Goal: Task Accomplishment & Management: Manage account settings

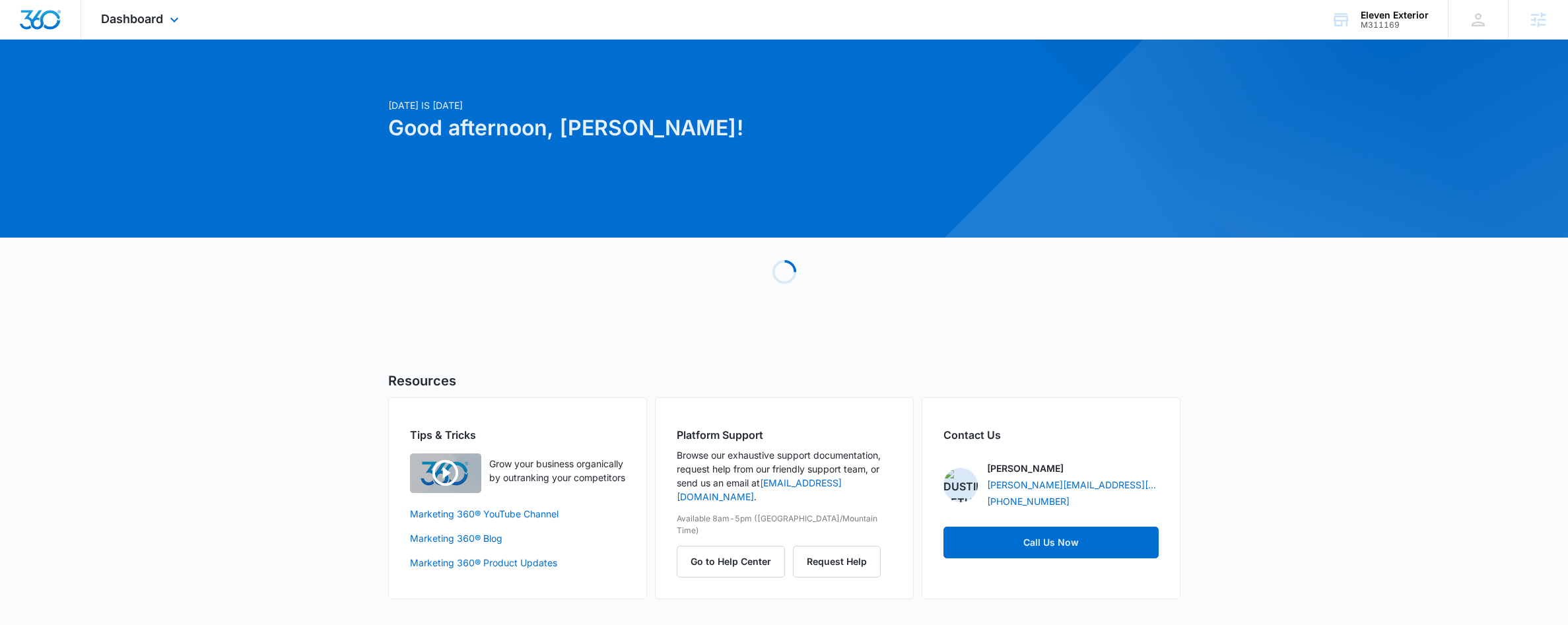
click at [155, 27] on div "Dashboard Apps Reputation Forms CRM Email Social POS Content Ads Intelligence F…" at bounding box center [141, 19] width 121 height 39
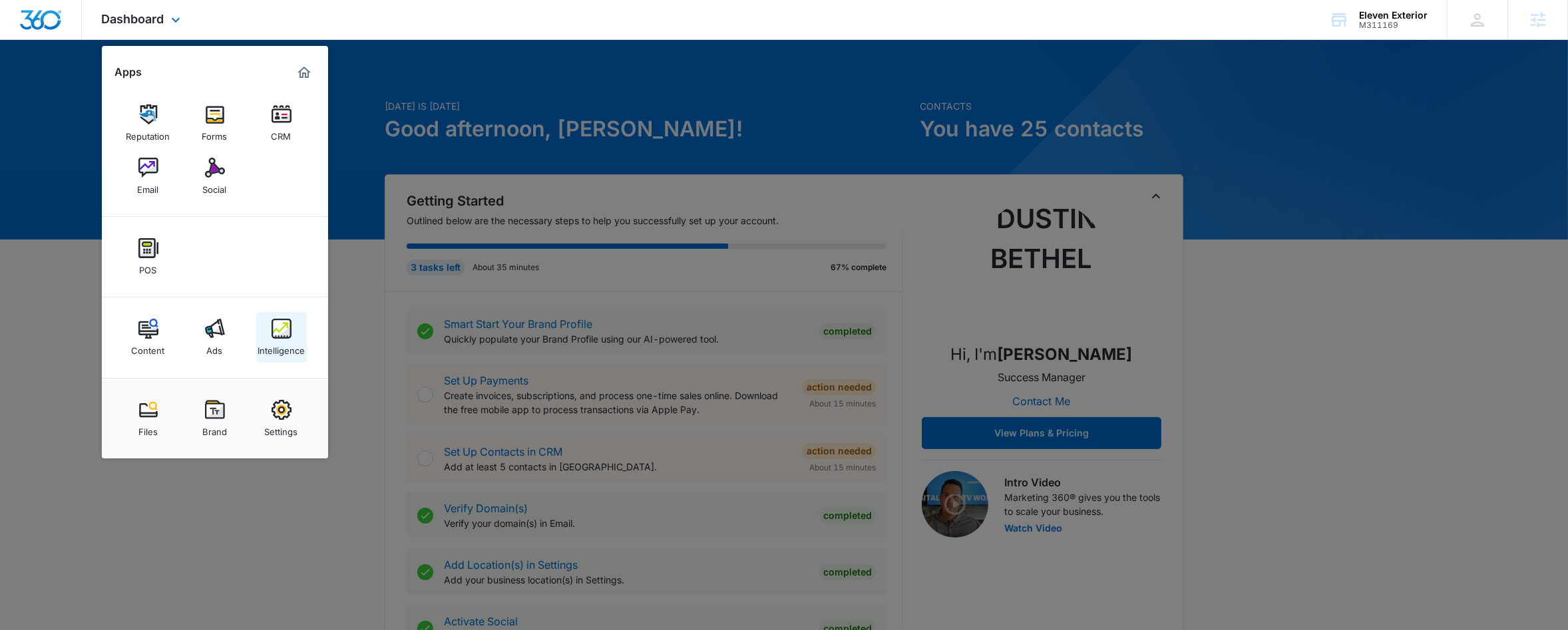
click at [281, 329] on img at bounding box center [282, 329] width 20 height 20
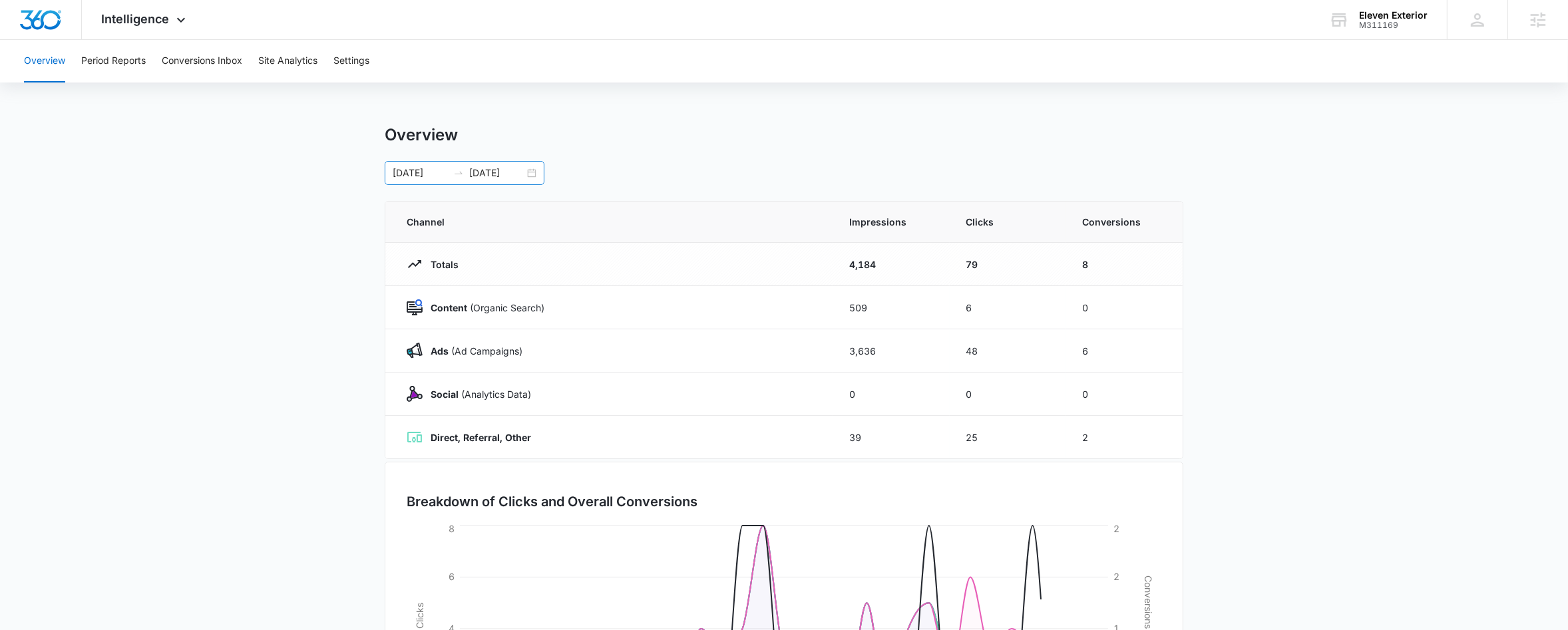
click at [457, 171] on icon "swap-right" at bounding box center [458, 173] width 11 height 11
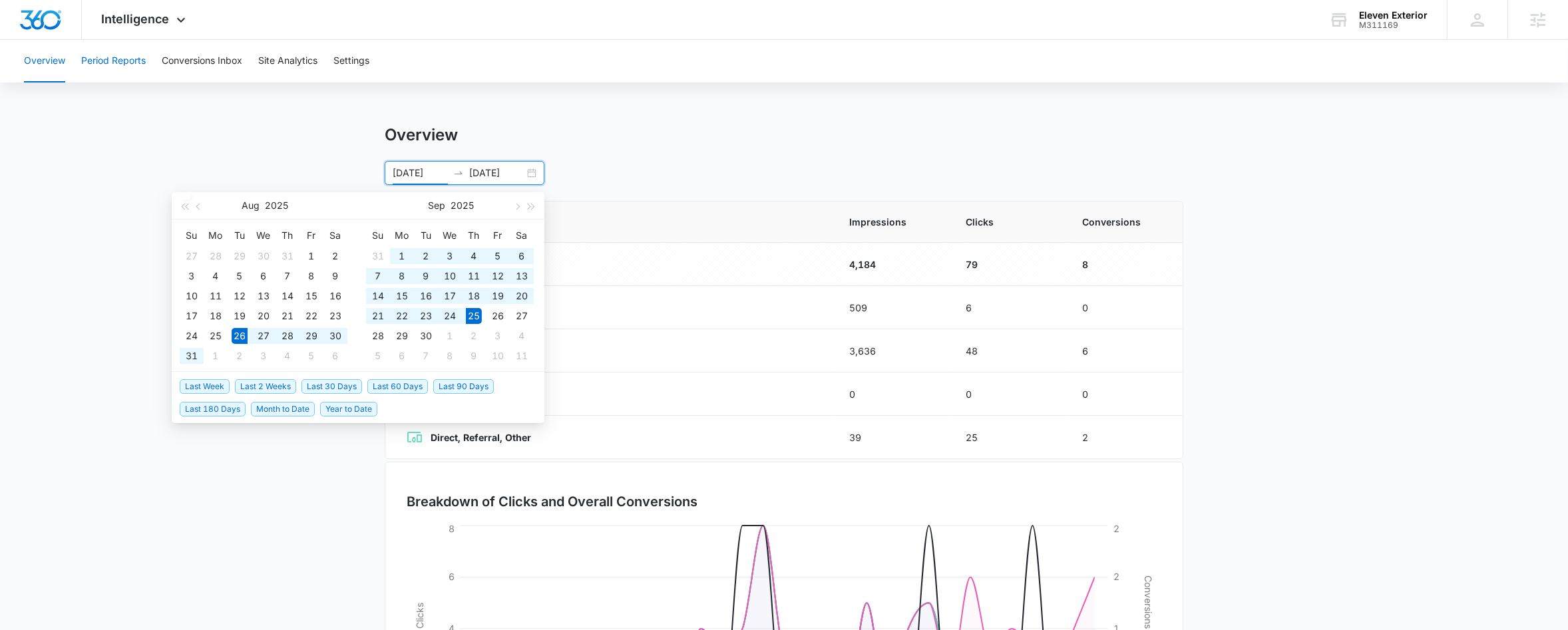
click at [144, 69] on button "Period Reports" at bounding box center [113, 61] width 64 height 43
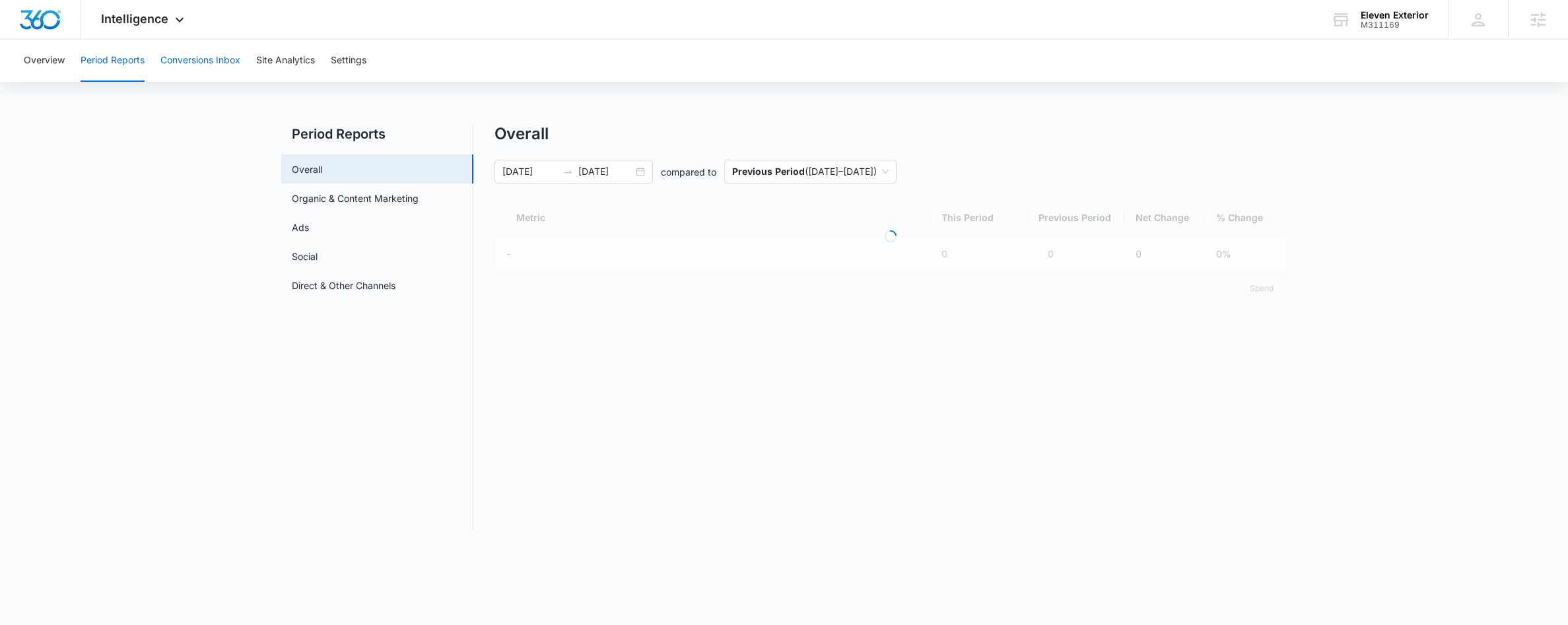
click at [185, 68] on button "Conversions Inbox" at bounding box center [201, 61] width 80 height 42
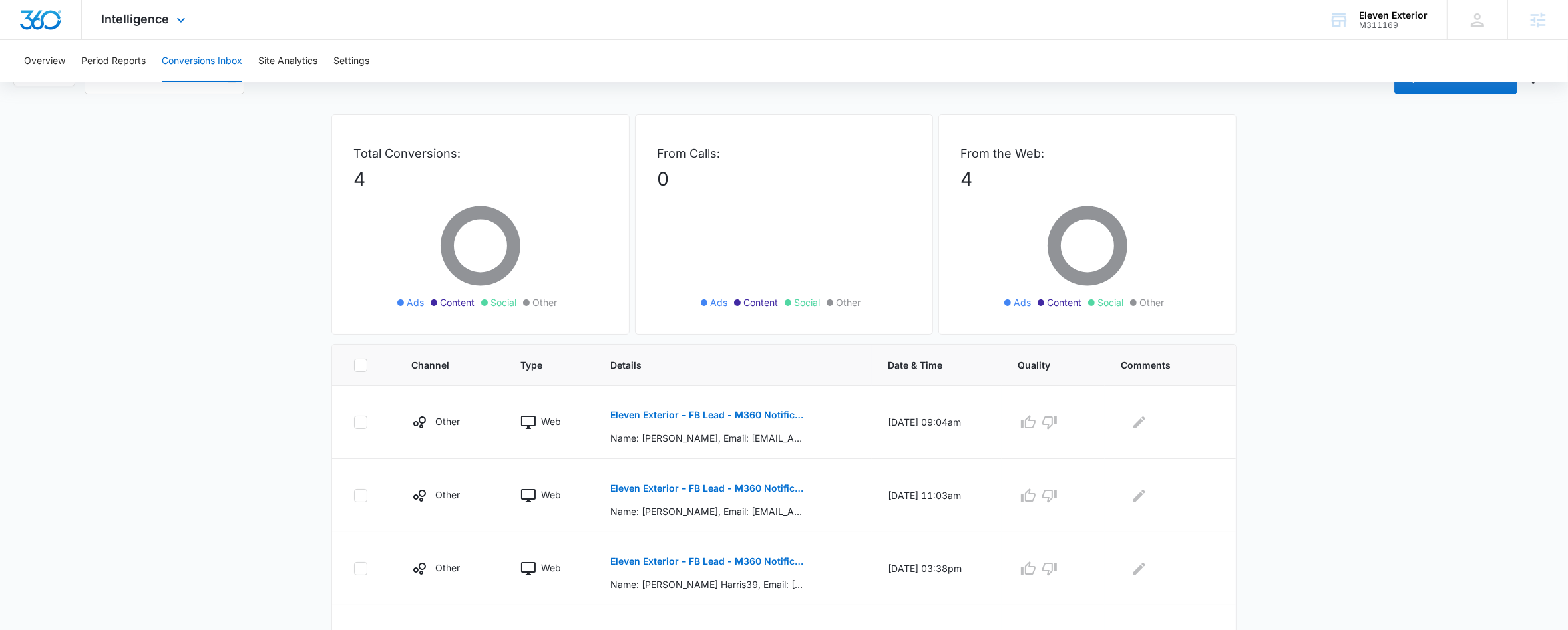
scroll to position [35, 0]
click at [675, 482] on p "Eleven Exterior - FB Lead - M360 Notification" at bounding box center [707, 487] width 194 height 9
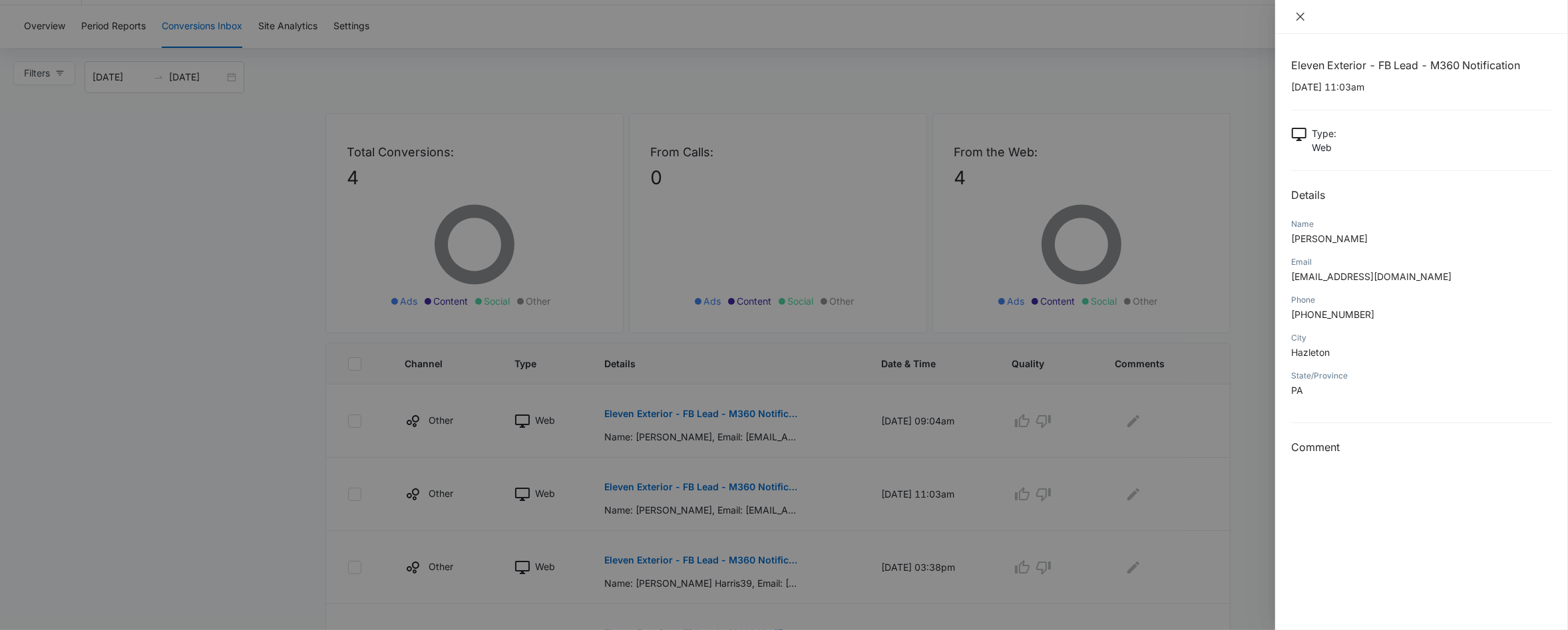
click at [1305, 16] on icon "close" at bounding box center [1301, 17] width 11 height 11
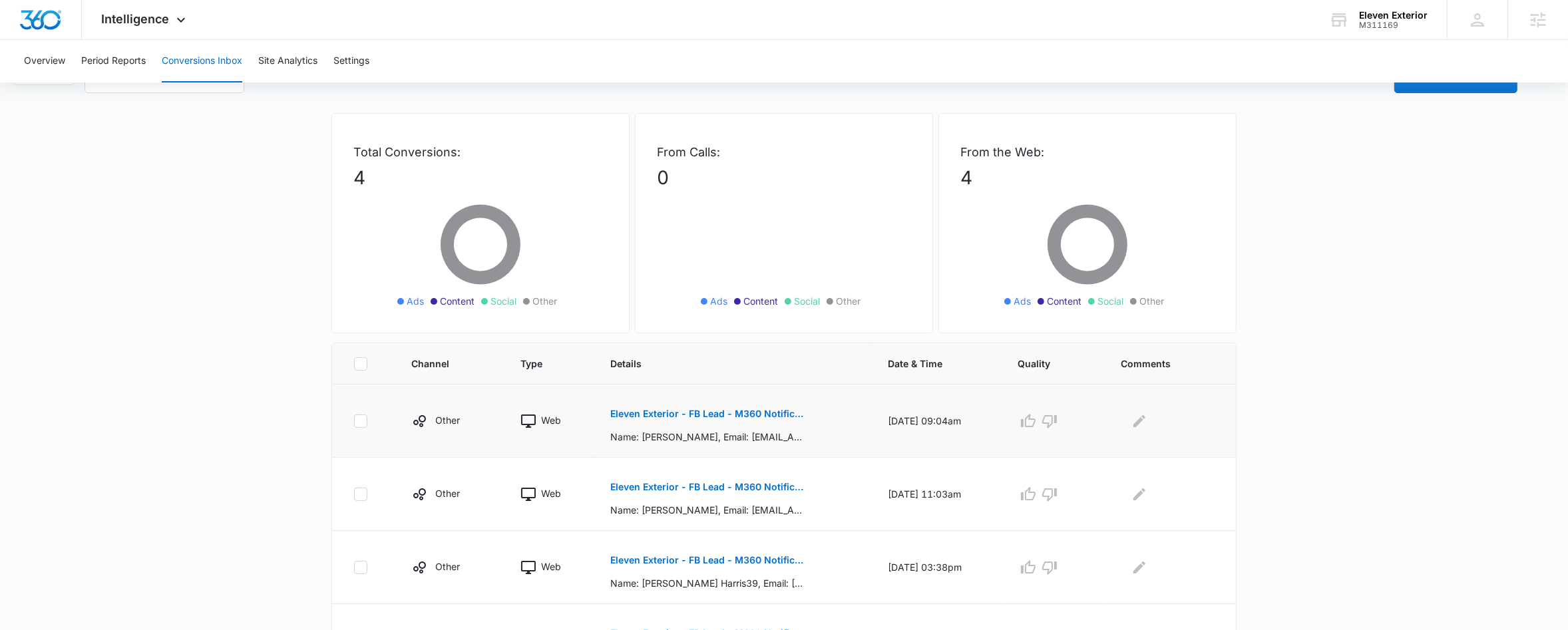
click at [693, 409] on p "Eleven Exterior - FB Lead - M360 Notification" at bounding box center [707, 414] width 194 height 9
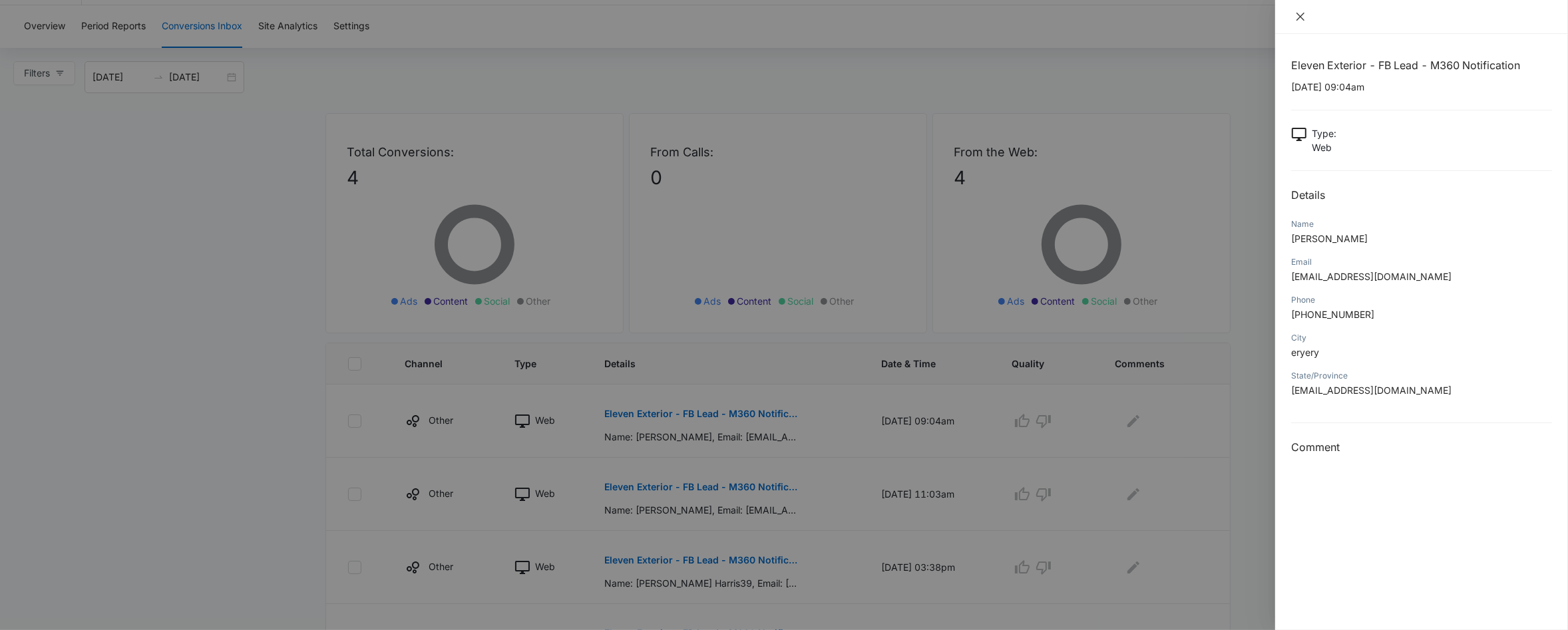
click at [1307, 17] on button "Close" at bounding box center [1301, 16] width 19 height 12
